Goal: Information Seeking & Learning: Understand process/instructions

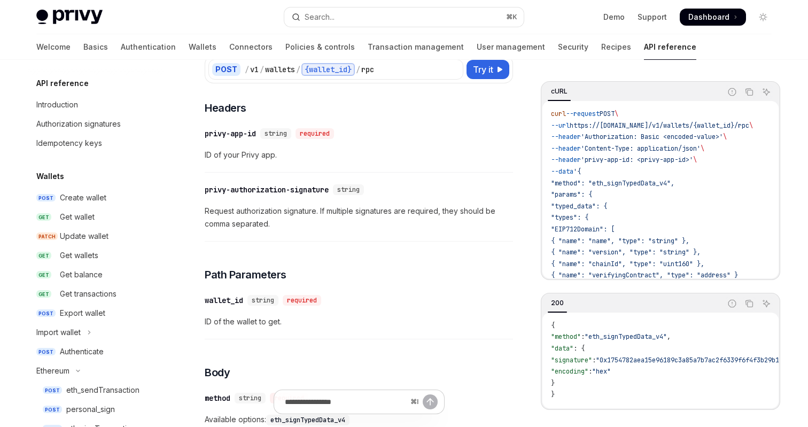
scroll to position [204, 0]
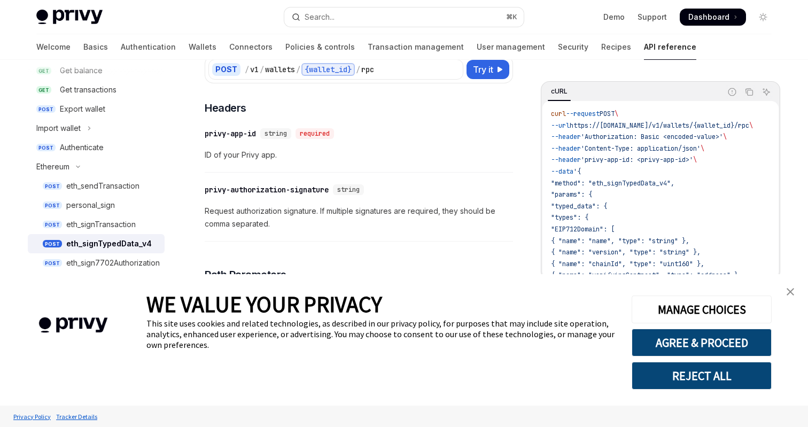
click at [792, 289] on img "close banner" at bounding box center [790, 291] width 7 height 7
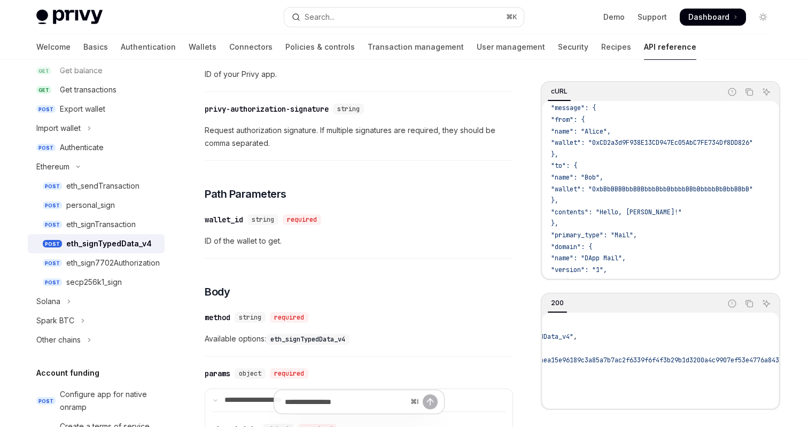
scroll to position [0, 0]
click at [563, 179] on span ""name": "Bob"," at bounding box center [577, 177] width 52 height 9
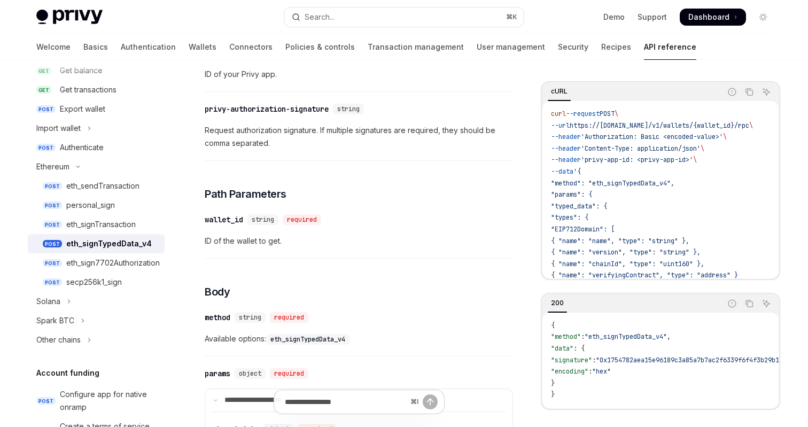
click at [641, 181] on span ""method": "eth_signTypedData_v4"," at bounding box center [612, 183] width 123 height 9
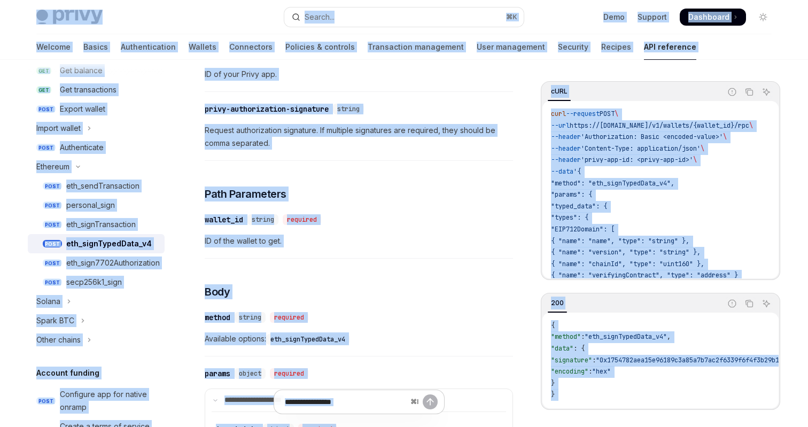
click at [641, 181] on span ""method": "eth_signTypedData_v4"," at bounding box center [612, 183] width 123 height 9
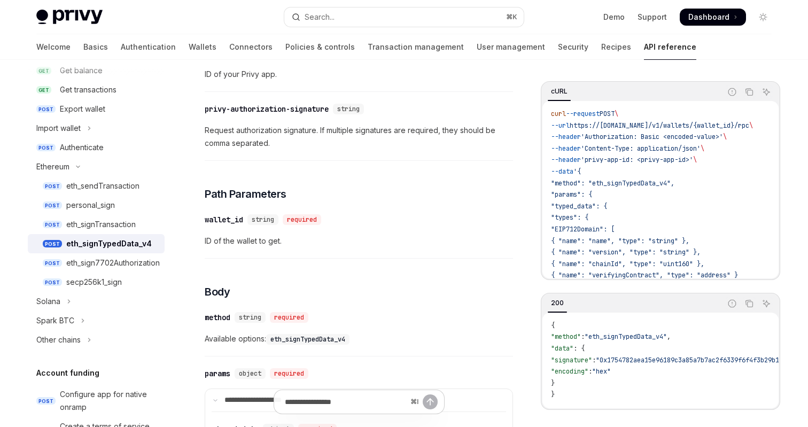
click at [67, 15] on img at bounding box center [69, 17] width 66 height 15
type textarea "*"
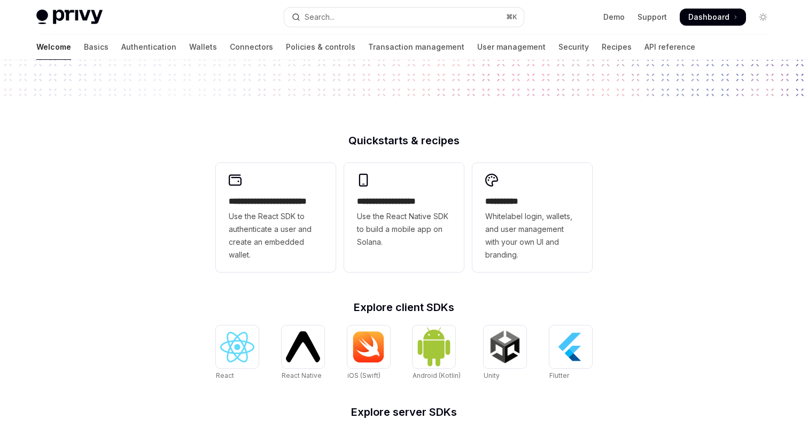
scroll to position [423, 0]
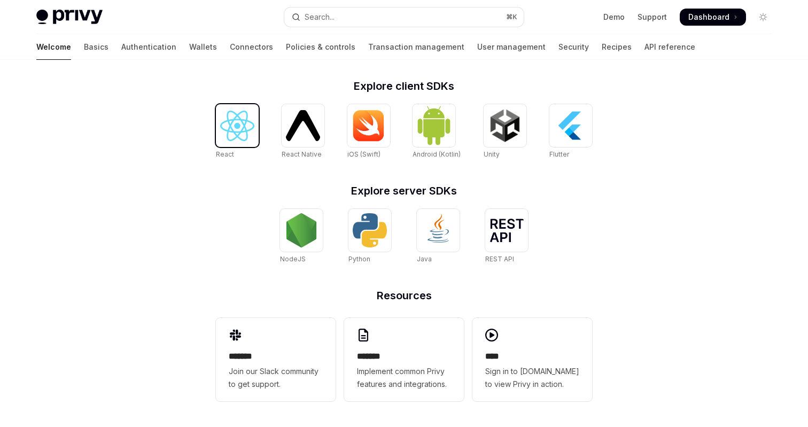
click at [230, 136] on img at bounding box center [237, 126] width 34 height 30
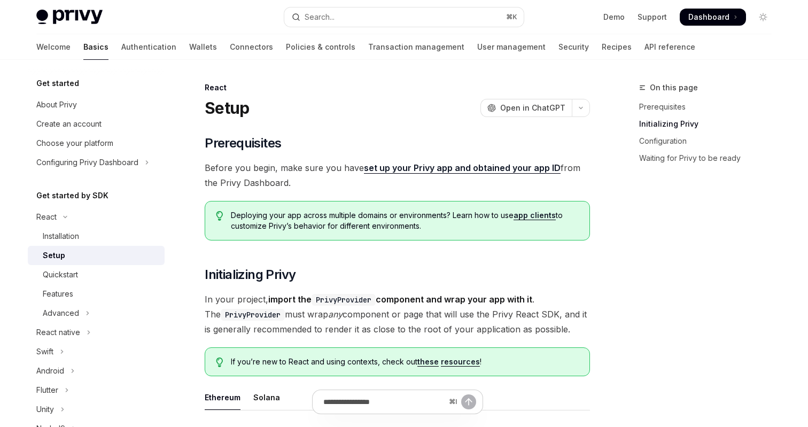
type textarea "*"
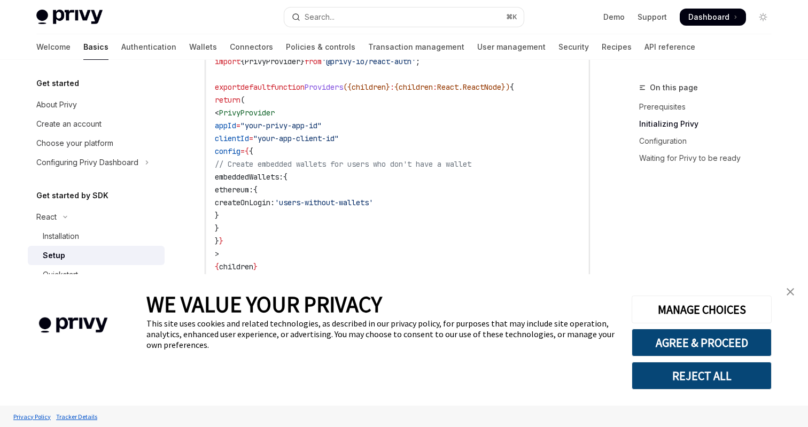
scroll to position [747, 0]
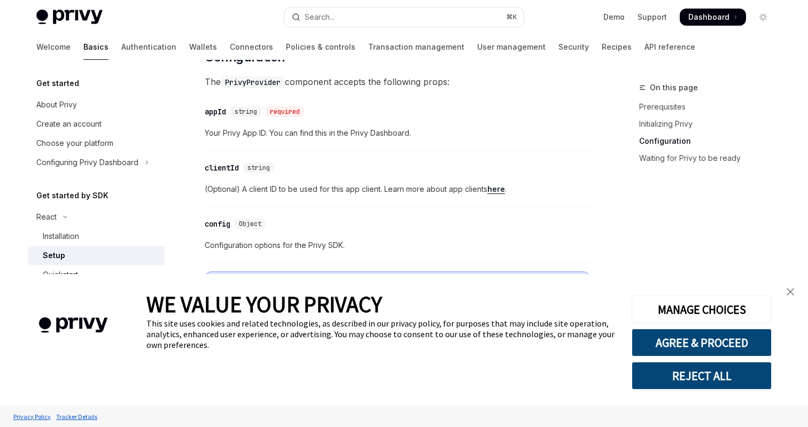
click at [785, 284] on link "close banner" at bounding box center [790, 291] width 21 height 21
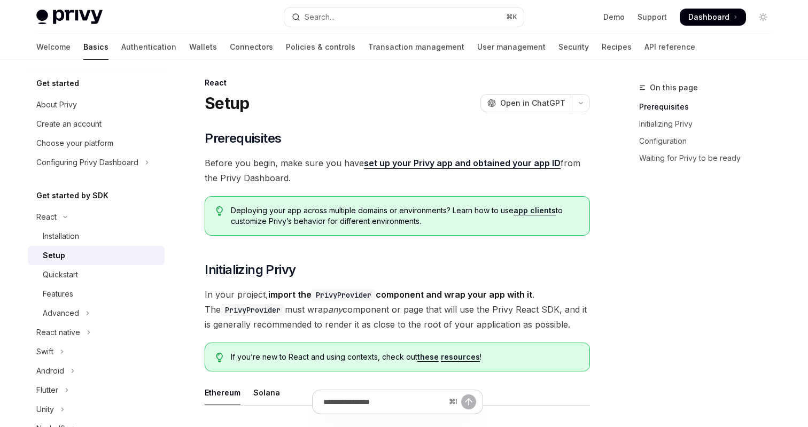
scroll to position [0, 0]
